Goal: Navigation & Orientation: Find specific page/section

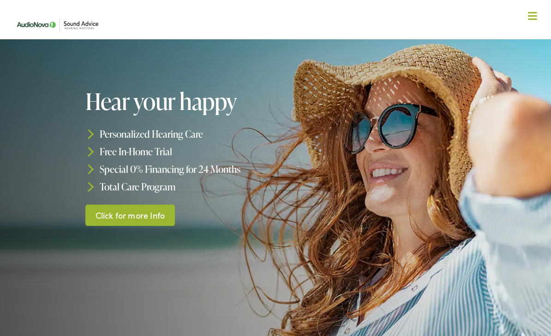
click at [157, 212] on link "Click for more Info" at bounding box center [130, 215] width 90 height 22
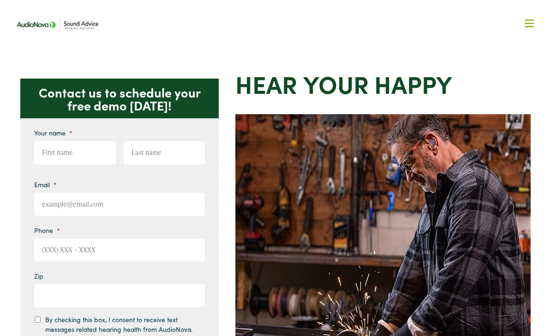
click at [533, 24] on div at bounding box center [529, 23] width 9 height 9
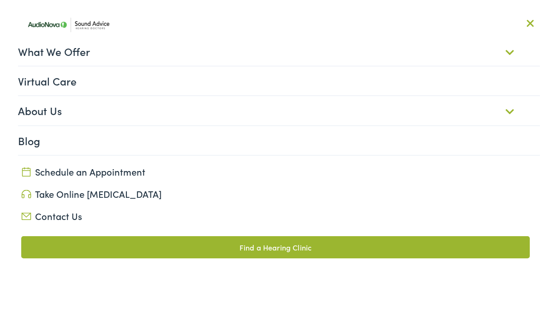
click at [397, 251] on link "Find a Hearing Clinic" at bounding box center [275, 247] width 509 height 22
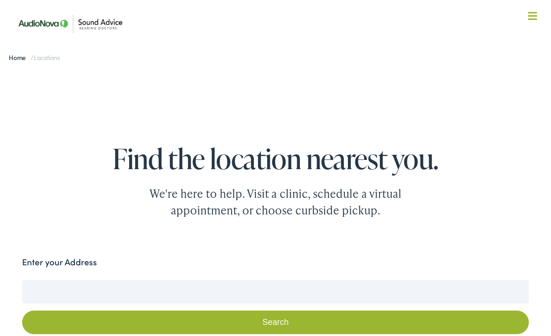
click at [157, 289] on input "Enter your Address" at bounding box center [276, 291] width 508 height 23
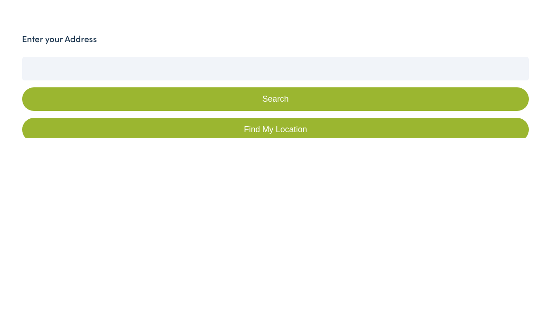
type input "1385 Tennyson Loop"
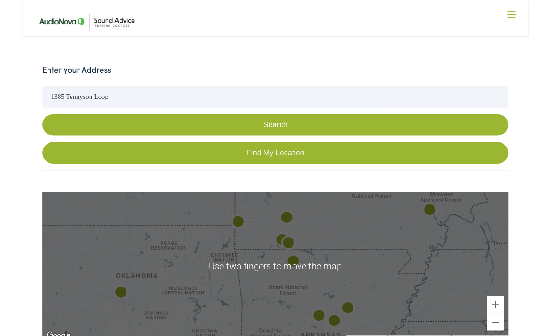
scroll to position [186, 0]
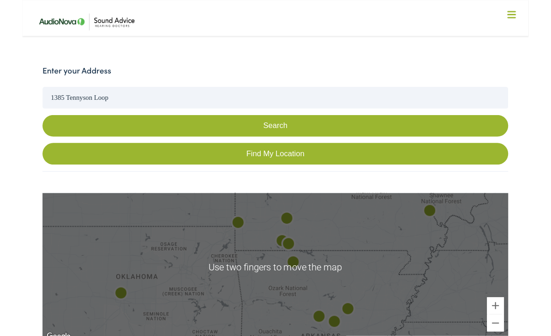
click at [363, 278] on div at bounding box center [276, 291] width 508 height 162
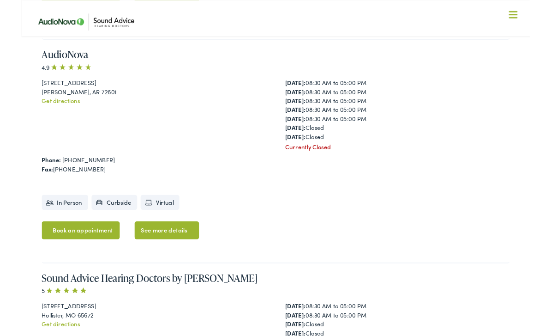
scroll to position [1480, 0]
click at [539, 18] on nav "What We Offer Comprehensive & Holistic Care Hearing Testing & Evaluation Hearin…" at bounding box center [275, 61] width 529 height 123
click at [533, 14] on div at bounding box center [532, 16] width 9 height 9
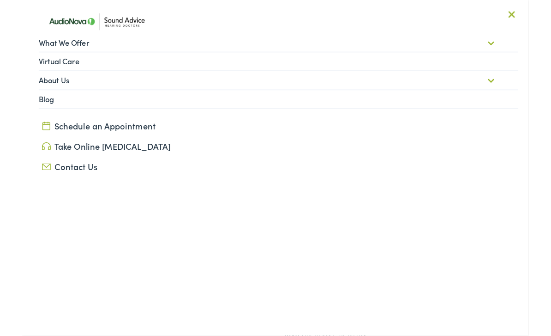
scroll to position [1486, 0]
click at [535, 16] on div at bounding box center [532, 16] width 9 height 9
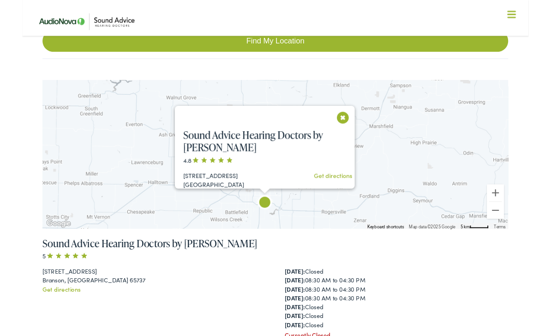
scroll to position [308, 0]
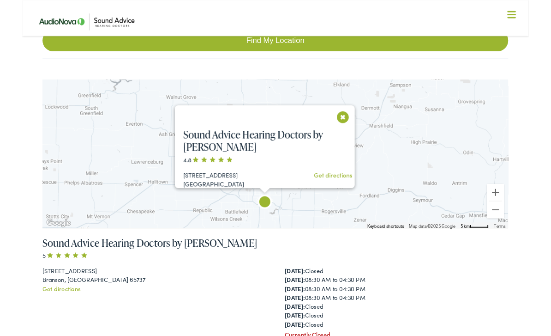
click at [352, 130] on button "Close" at bounding box center [349, 127] width 16 height 16
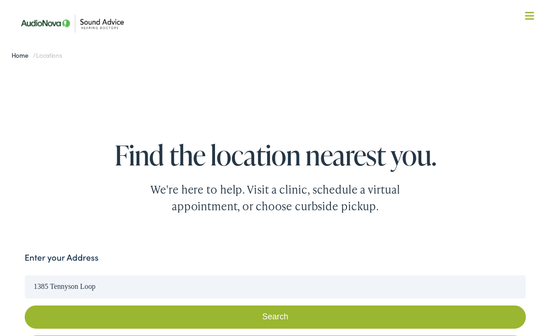
scroll to position [0, 0]
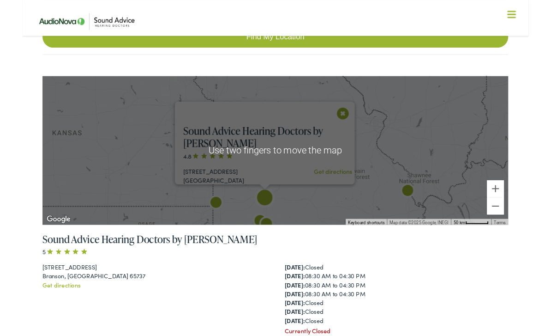
scroll to position [313, 0]
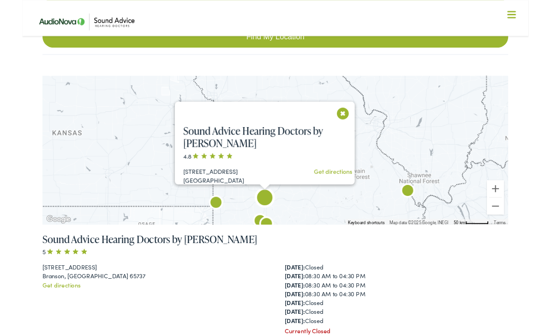
click at [355, 124] on button "Close" at bounding box center [349, 123] width 16 height 16
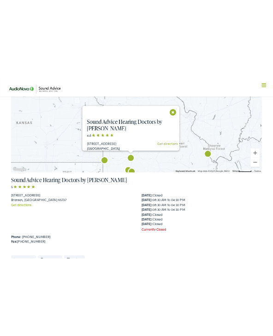
scroll to position [262, 0]
